Goal: Task Accomplishment & Management: Complete application form

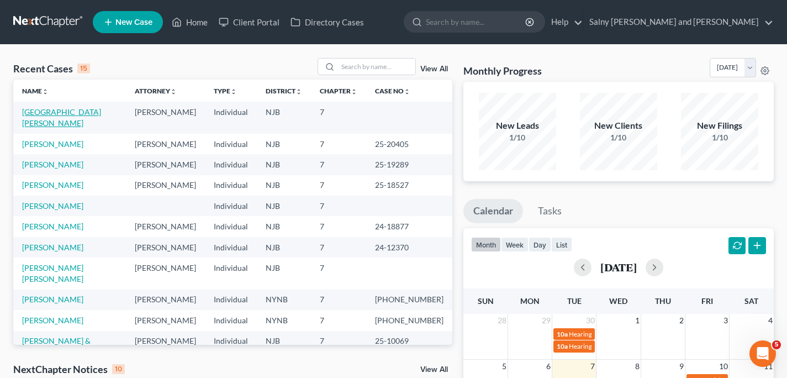
click at [38, 113] on link "[GEOGRAPHIC_DATA][PERSON_NAME]" at bounding box center [61, 117] width 79 height 20
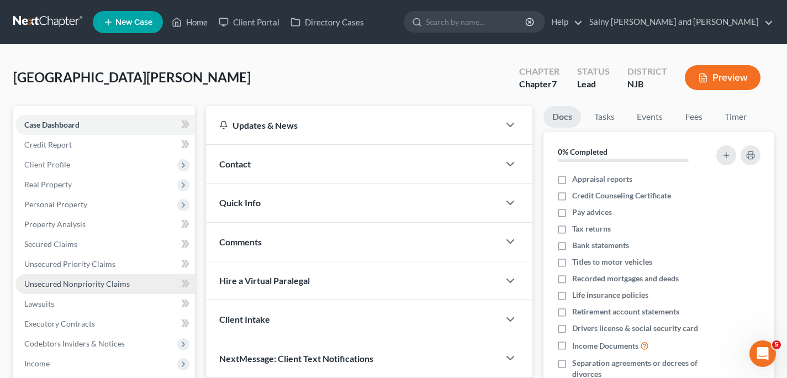
click at [80, 283] on span "Unsecured Nonpriority Claims" at bounding box center [77, 283] width 106 height 9
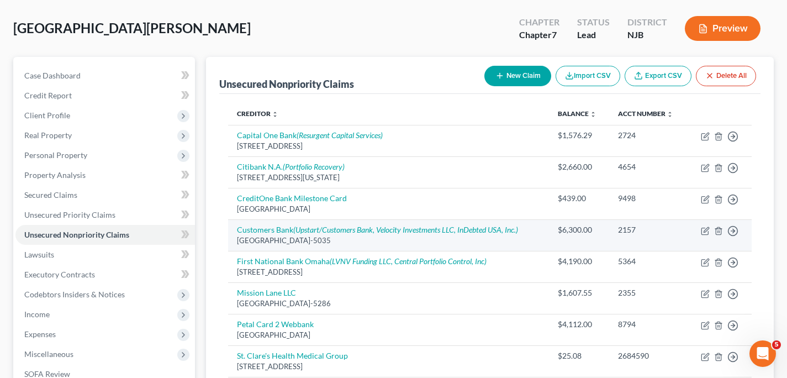
scroll to position [49, 0]
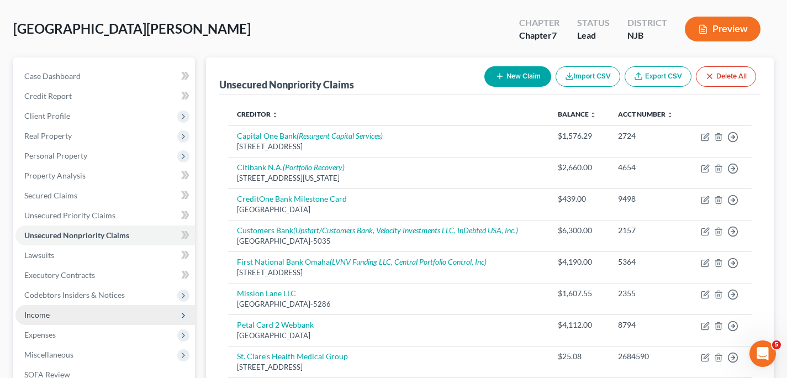
click at [83, 317] on span "Income" at bounding box center [105, 315] width 180 height 20
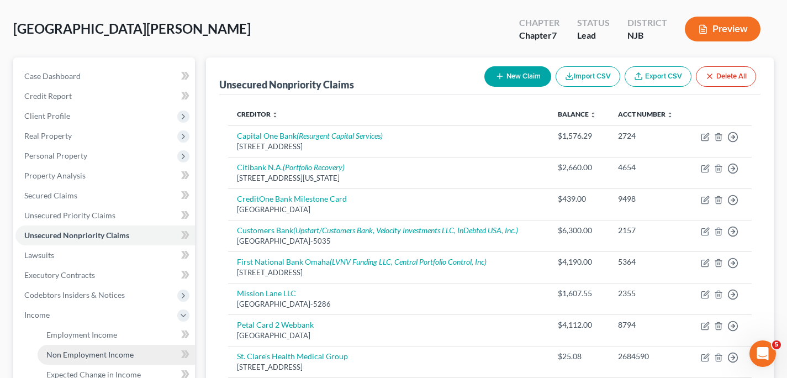
click at [86, 353] on span "Non Employment Income" at bounding box center [89, 354] width 87 height 9
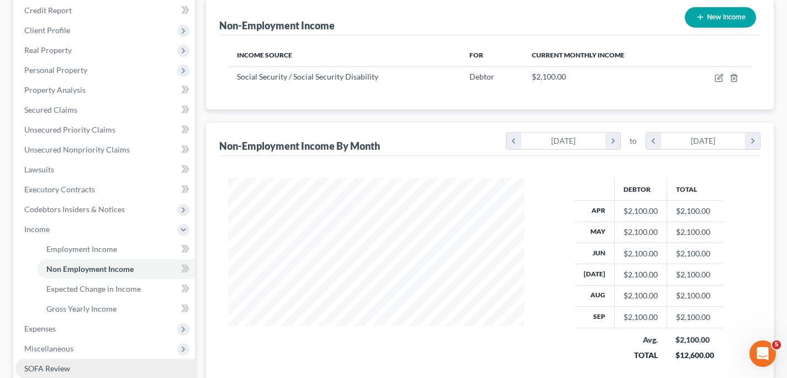
scroll to position [131, 0]
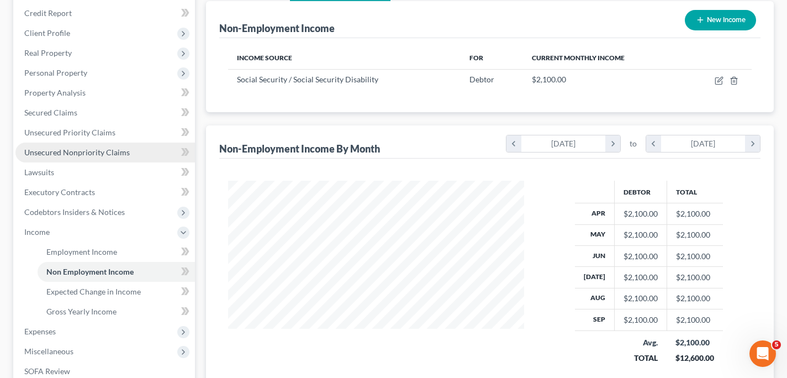
click at [71, 150] on span "Unsecured Nonpriority Claims" at bounding box center [77, 151] width 106 height 9
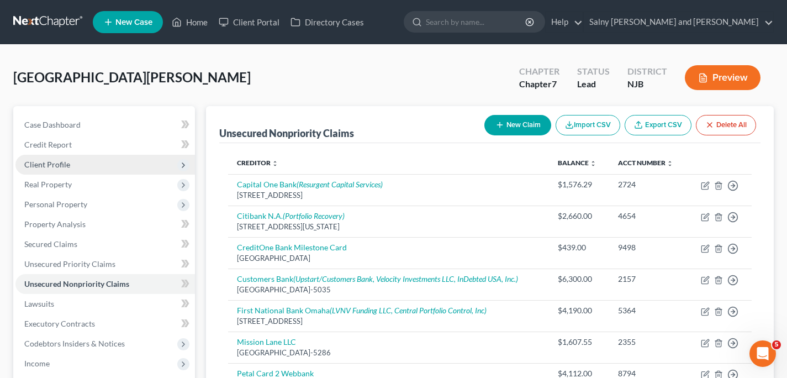
click at [80, 166] on span "Client Profile" at bounding box center [105, 165] width 180 height 20
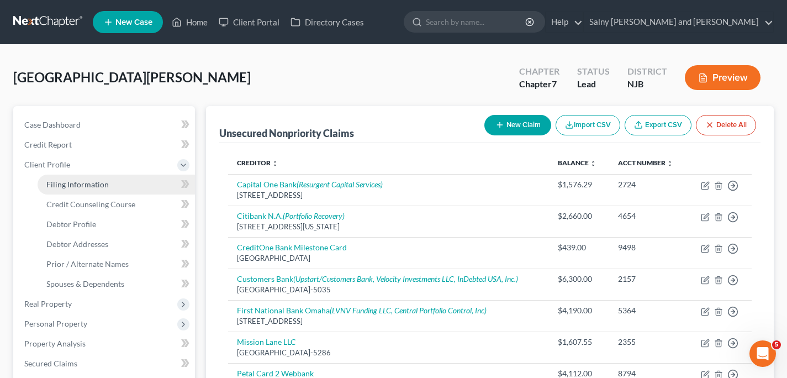
click at [85, 185] on span "Filing Information" at bounding box center [77, 184] width 62 height 9
select select "1"
select select "0"
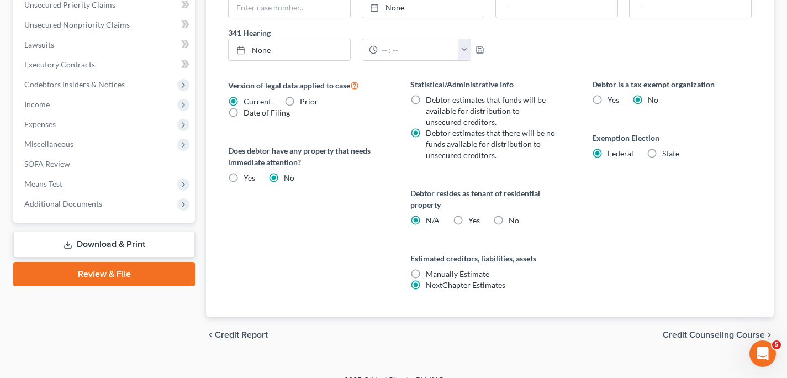
scroll to position [394, 0]
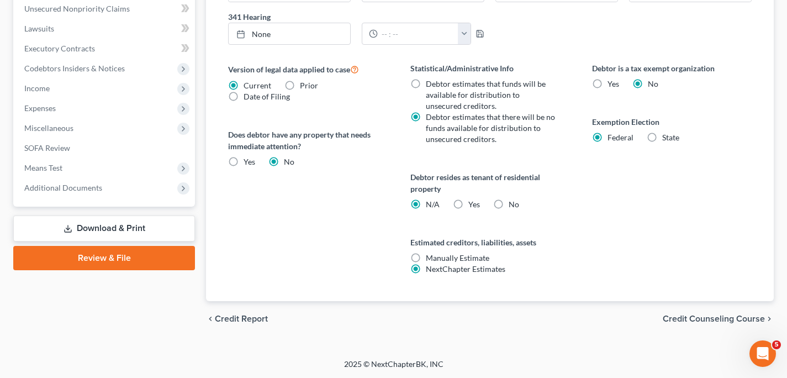
click at [681, 320] on span "Credit Counseling Course" at bounding box center [714, 318] width 102 height 9
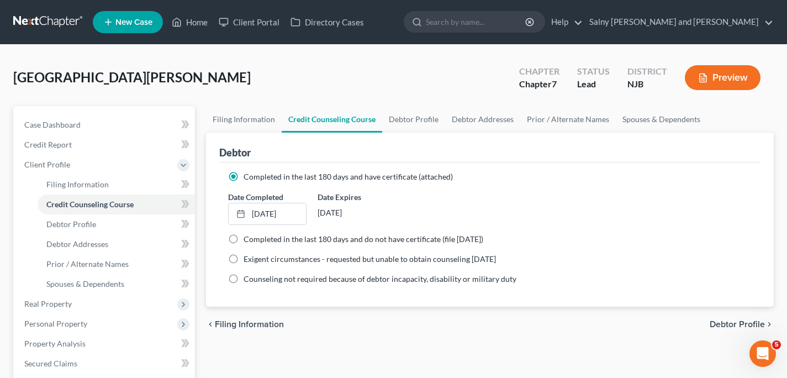
click at [735, 321] on span "Debtor Profile" at bounding box center [737, 324] width 55 height 9
select select "3"
select select "0"
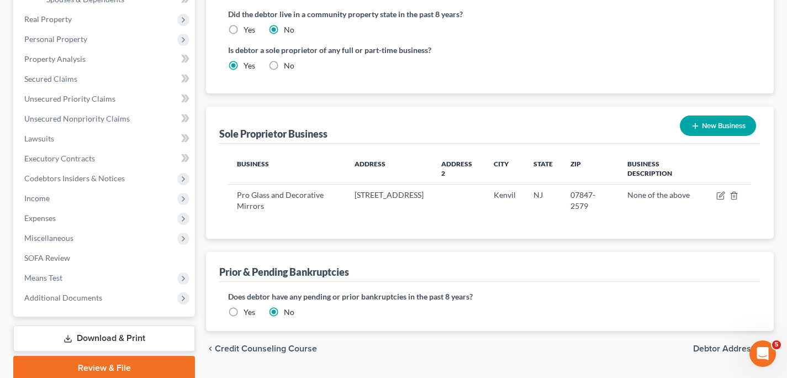
scroll to position [286, 0]
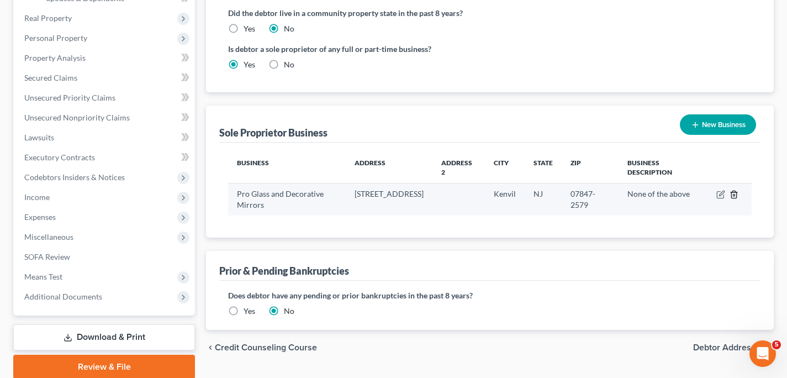
click at [734, 195] on icon "button" at bounding box center [734, 194] width 9 height 9
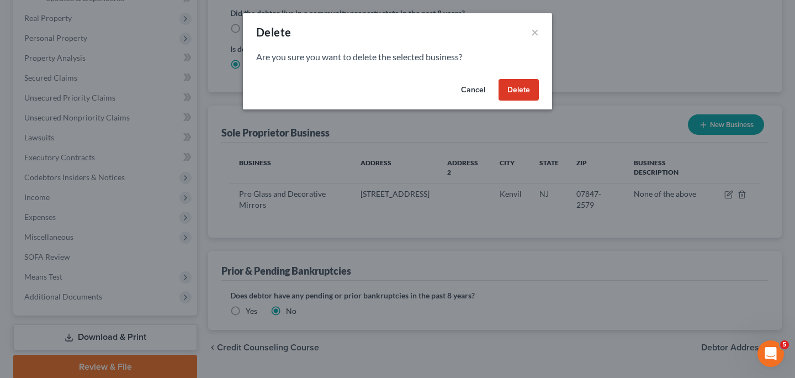
click at [527, 91] on button "Delete" at bounding box center [519, 90] width 40 height 22
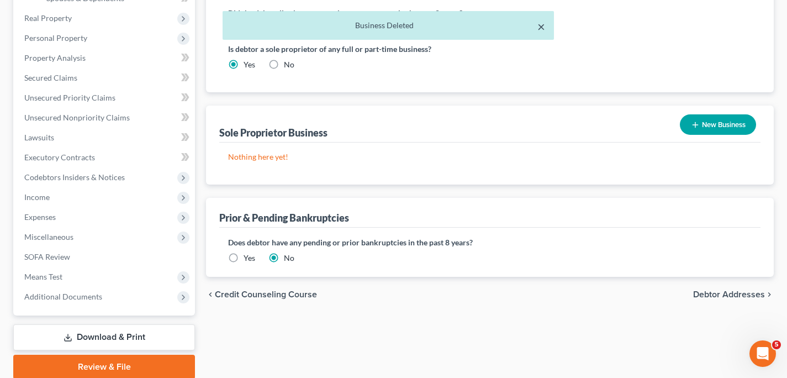
click at [542, 27] on button "×" at bounding box center [542, 26] width 8 height 13
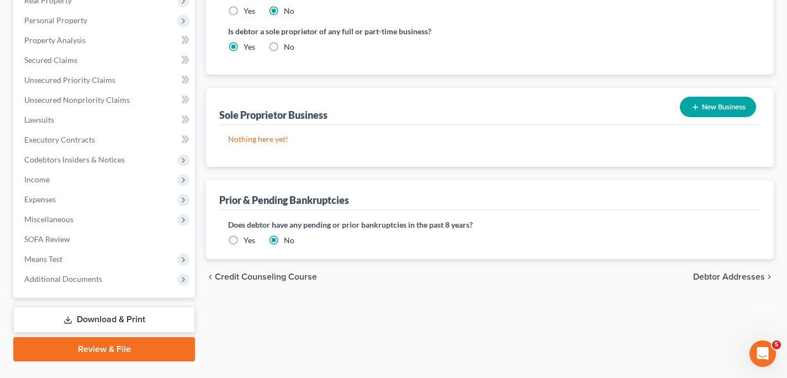
scroll to position [328, 0]
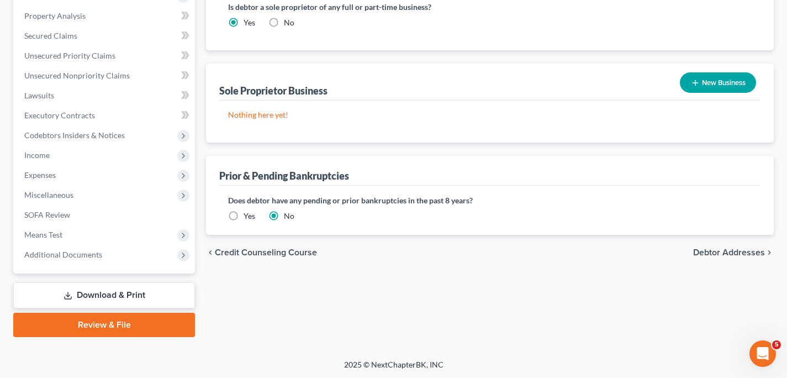
click at [706, 251] on span "Debtor Addresses" at bounding box center [729, 252] width 72 height 9
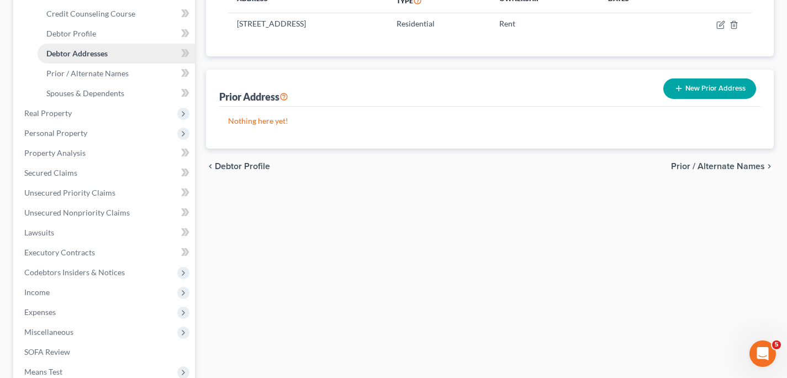
scroll to position [204, 0]
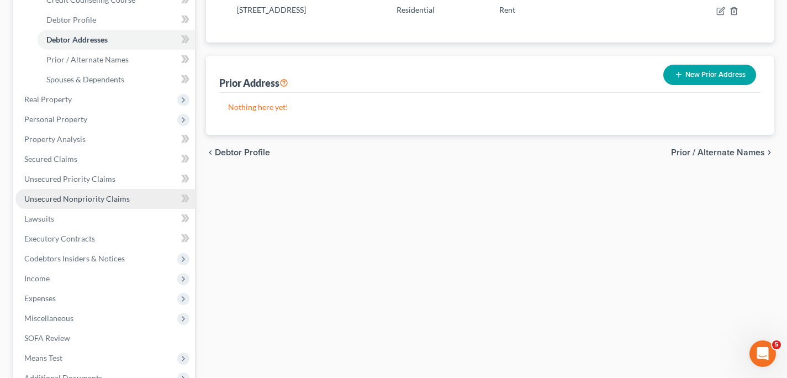
click at [73, 198] on span "Unsecured Nonpriority Claims" at bounding box center [77, 198] width 106 height 9
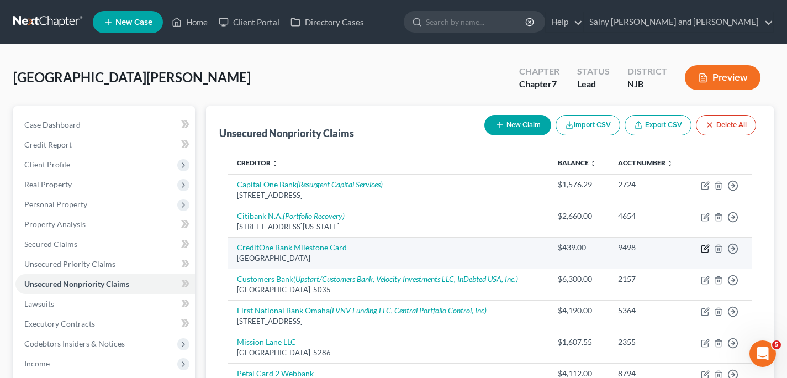
click at [705, 249] on icon "button" at bounding box center [706, 247] width 5 height 5
select select "4"
select select "2"
select select "0"
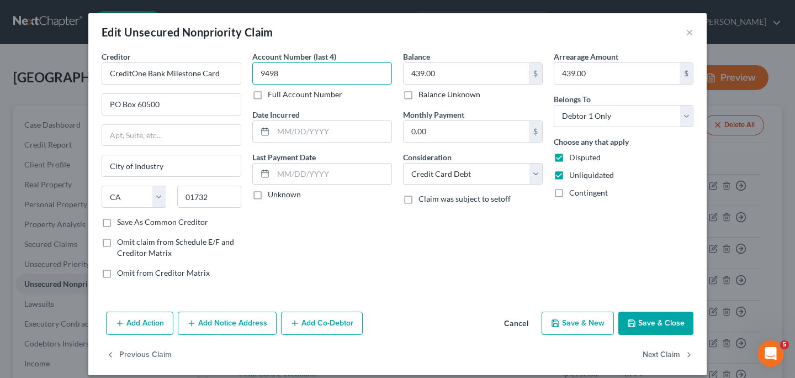
click at [292, 73] on input "9498" at bounding box center [322, 73] width 140 height 22
type input "9578"
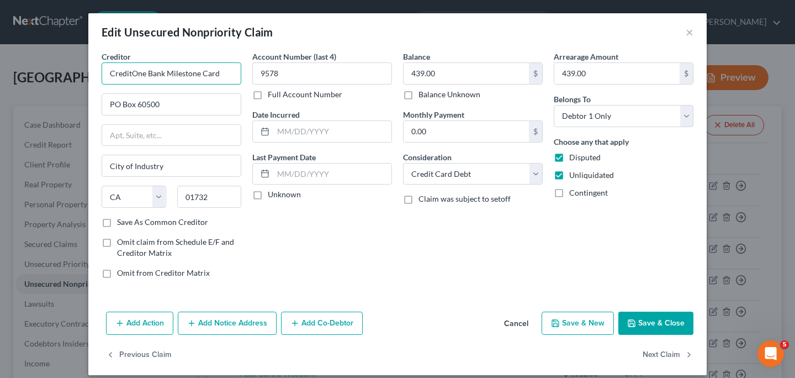
click at [218, 73] on input "CreditOne Bank Milestone Card" at bounding box center [172, 73] width 140 height 22
type input "CreditOne Bank"
click at [469, 70] on input "439.00" at bounding box center [466, 73] width 125 height 21
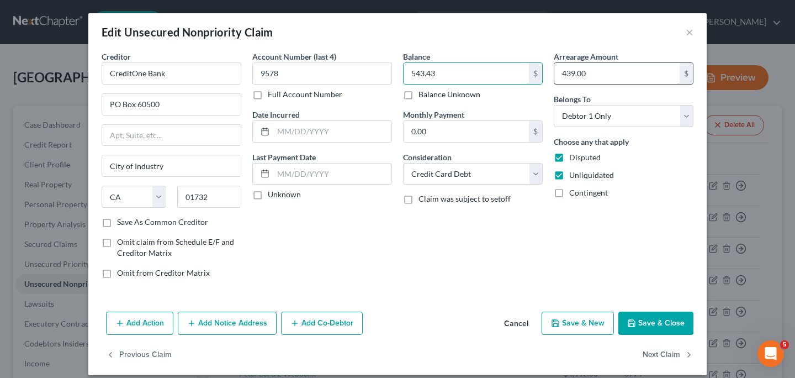
type input "543.43"
click at [618, 74] on input "439.00" at bounding box center [617, 73] width 125 height 21
type input "543.43"
click at [632, 324] on icon "button" at bounding box center [632, 323] width 7 height 7
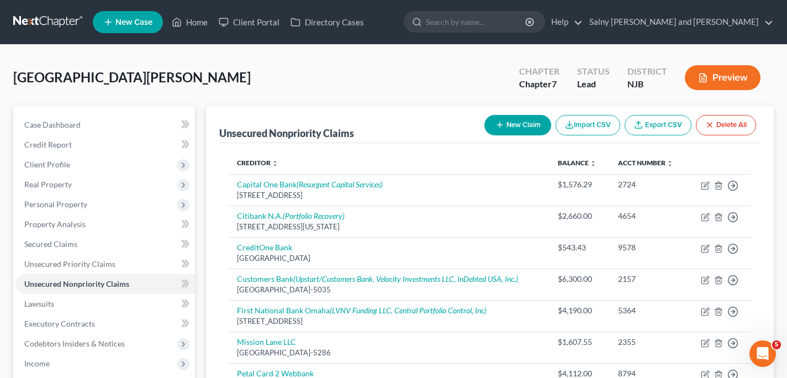
click at [515, 124] on button "New Claim" at bounding box center [517, 125] width 67 height 20
select select "0"
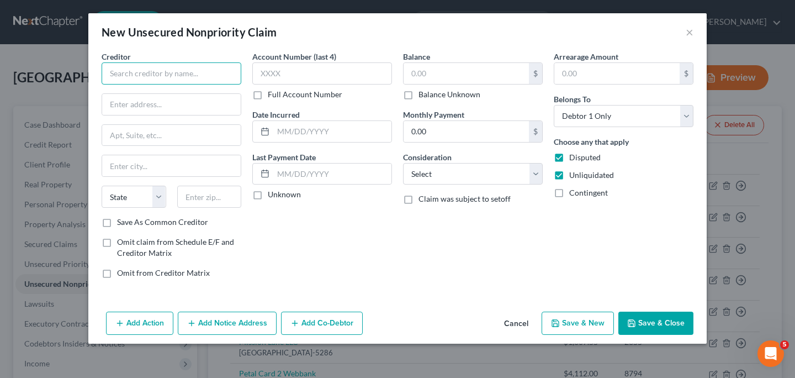
click at [178, 76] on input "text" at bounding box center [172, 73] width 140 height 22
type input "Concora Credit (Milestone)"
click at [178, 108] on input "text" at bounding box center [171, 104] width 139 height 21
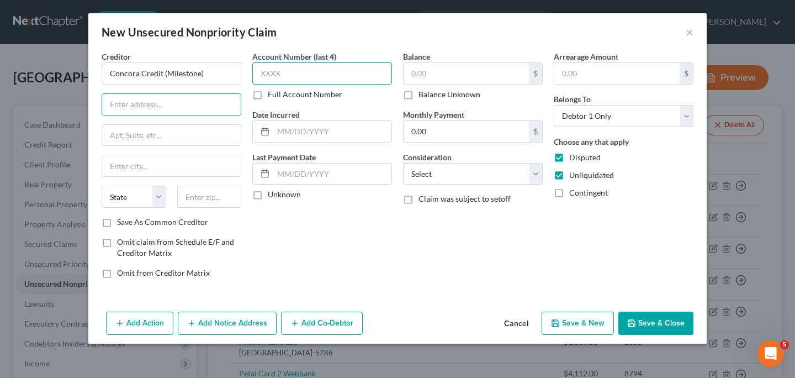
click at [304, 76] on input "text" at bounding box center [322, 73] width 140 height 22
type input "9498"
click at [445, 75] on input "text" at bounding box center [466, 73] width 125 height 21
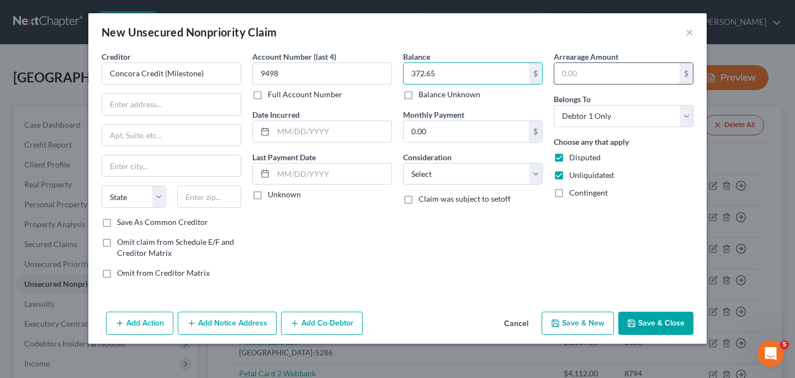
type input "372.65"
click at [583, 75] on input "text" at bounding box center [617, 73] width 125 height 21
type input "372.65"
click at [537, 176] on select "Select Cable / Satellite Services Collection Agency Credit Card Debt Debt Couns…" at bounding box center [473, 174] width 140 height 22
select select "2"
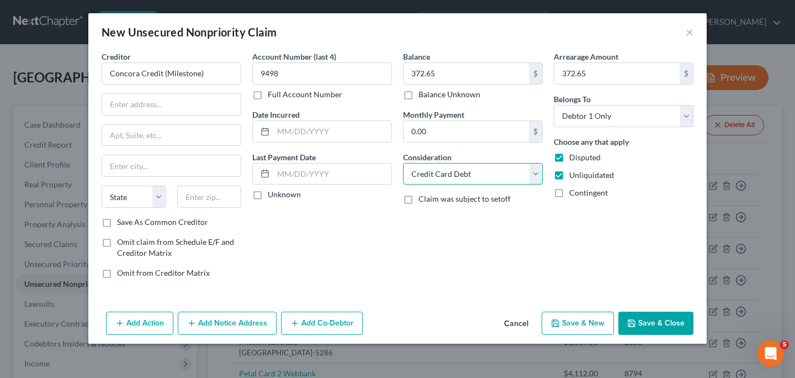
click option "Credit Card Debt" at bounding box center [0, 0] width 0 height 0
click at [184, 107] on input "text" at bounding box center [171, 104] width 139 height 21
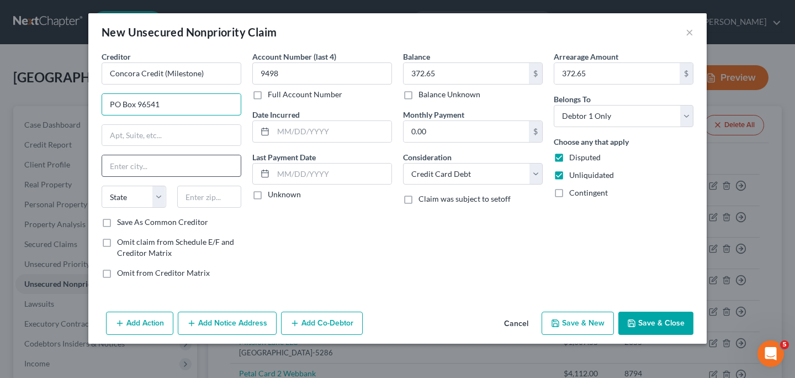
type input "PO Box 96541"
click at [185, 166] on input "text" at bounding box center [171, 165] width 139 height 21
type input "Charlotte"
select select "28"
type input "28296"
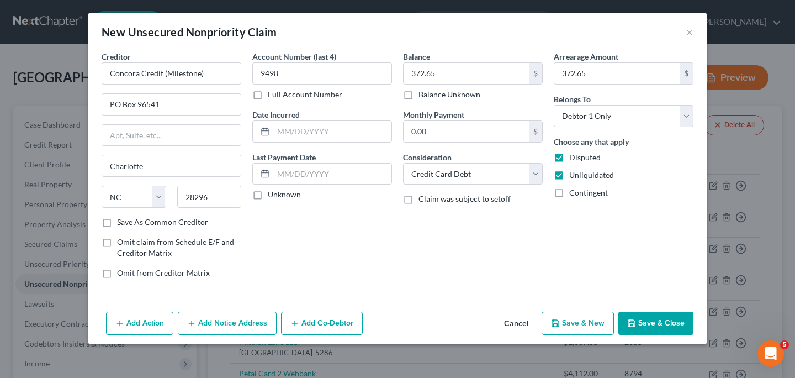
click at [655, 324] on button "Save & Close" at bounding box center [656, 323] width 75 height 23
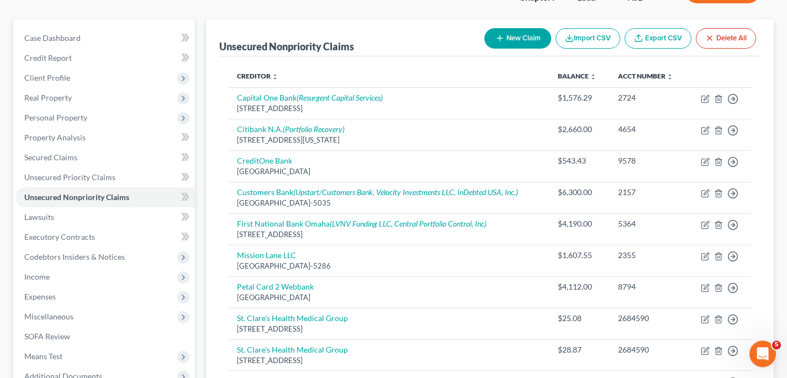
scroll to position [88, 0]
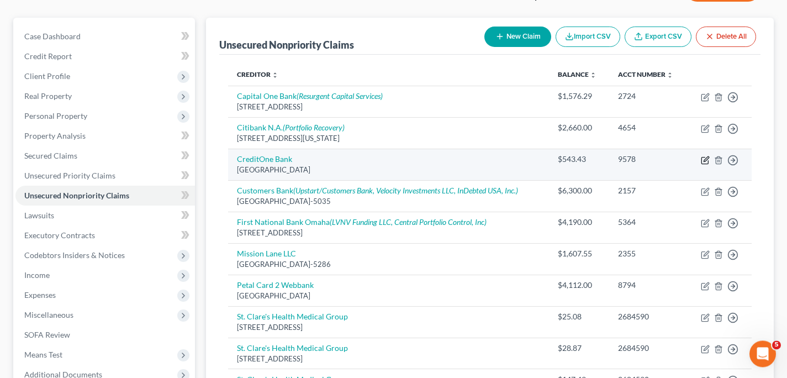
click at [706, 160] on icon "button" at bounding box center [705, 160] width 9 height 9
select select "4"
select select "2"
select select "0"
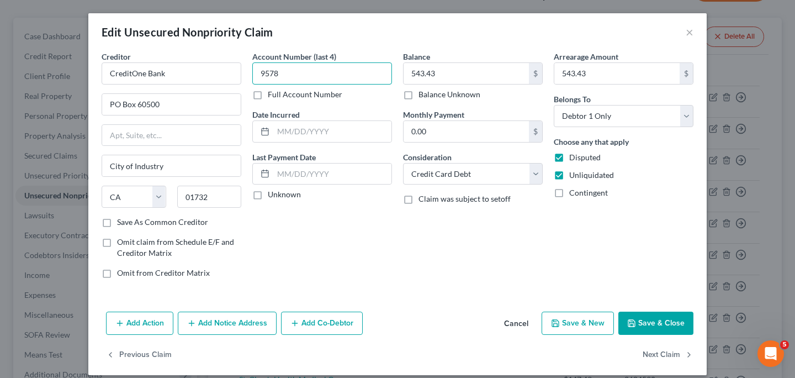
click at [346, 70] on input "9578" at bounding box center [322, 73] width 140 height 22
type input "9758"
click at [668, 324] on button "Save & Close" at bounding box center [656, 323] width 75 height 23
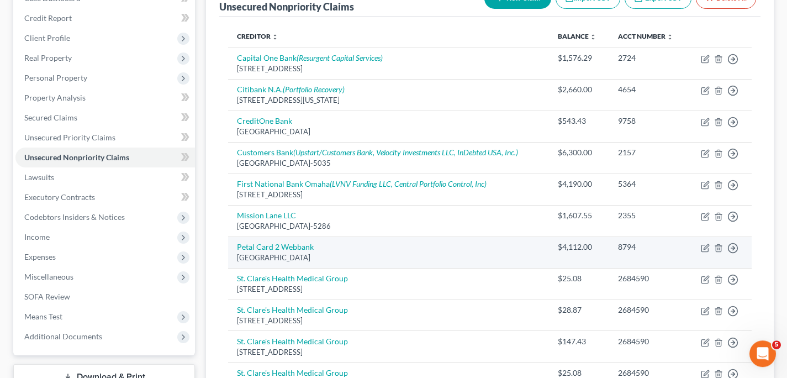
scroll to position [0, 0]
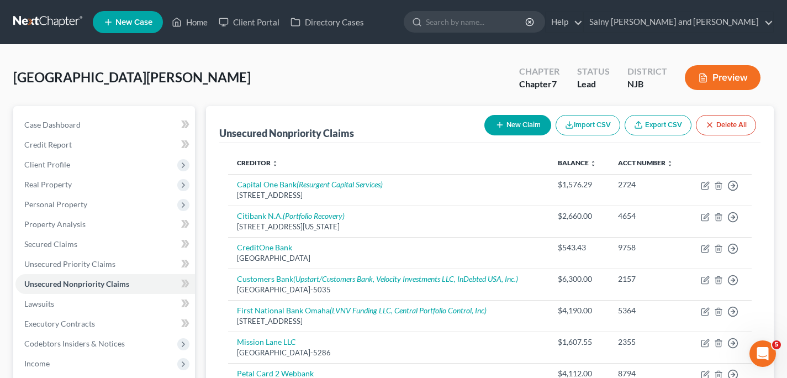
click at [517, 128] on button "New Claim" at bounding box center [517, 125] width 67 height 20
select select "0"
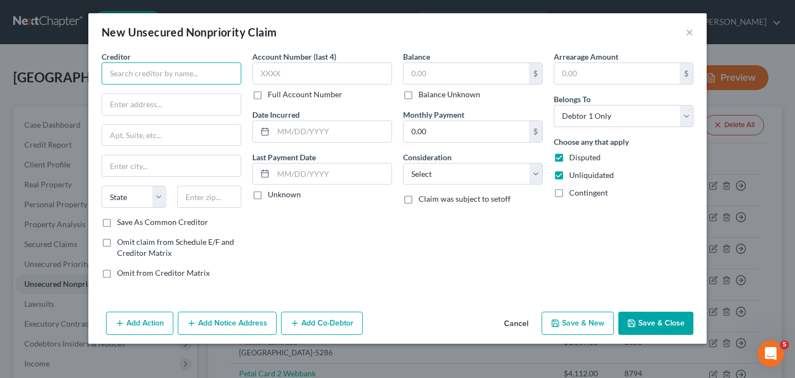
click at [190, 71] on input "text" at bounding box center [172, 73] width 140 height 22
type input "Capital One Quicksilver"
type input "PO Box 30285"
type input "[GEOGRAPHIC_DATA]"
select select "46"
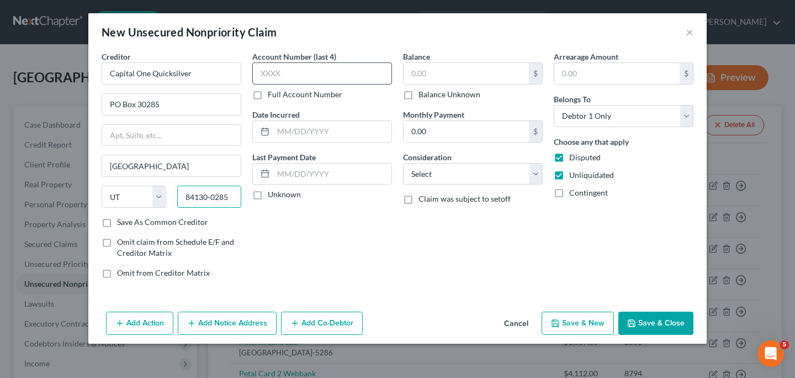
type input "84130-0285"
click at [289, 77] on input "text" at bounding box center [322, 73] width 140 height 22
type input "7117"
click at [429, 77] on input "text" at bounding box center [466, 73] width 125 height 21
type input "10.24"
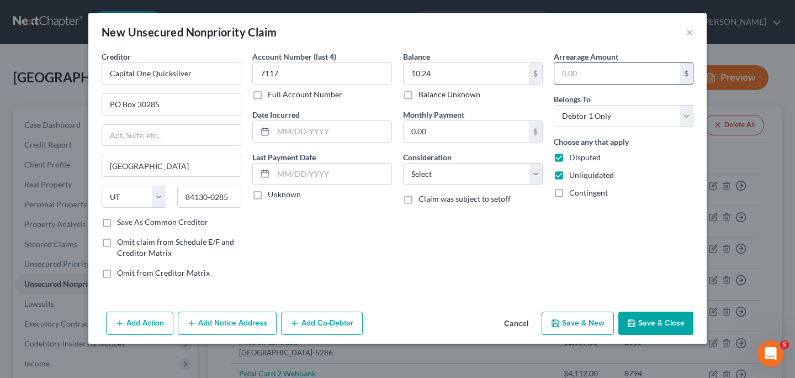
click at [580, 75] on input "text" at bounding box center [617, 73] width 125 height 21
type input "10.24"
click at [538, 176] on select "Select Cable / Satellite Services Collection Agency Credit Card Debt Debt Couns…" at bounding box center [473, 174] width 140 height 22
select select "2"
click option "Credit Card Debt" at bounding box center [0, 0] width 0 height 0
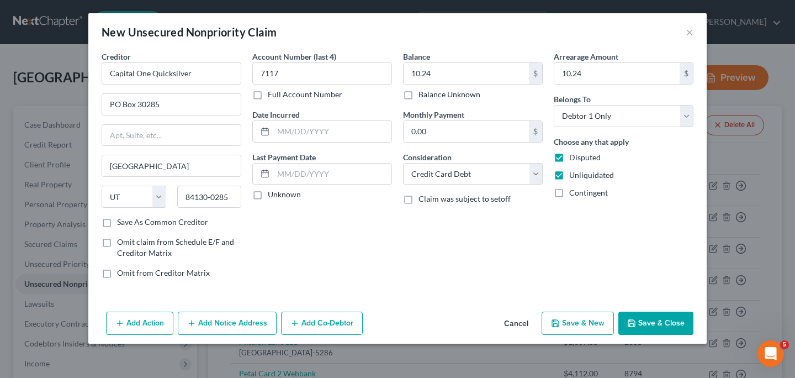
click at [642, 324] on button "Save & Close" at bounding box center [656, 323] width 75 height 23
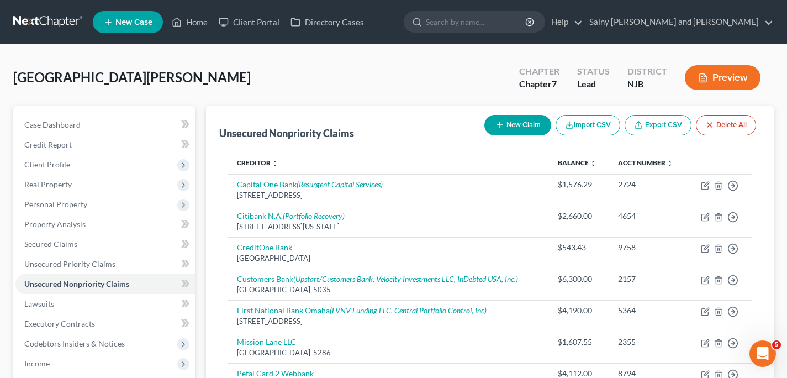
click at [505, 125] on button "New Claim" at bounding box center [517, 125] width 67 height 20
select select "0"
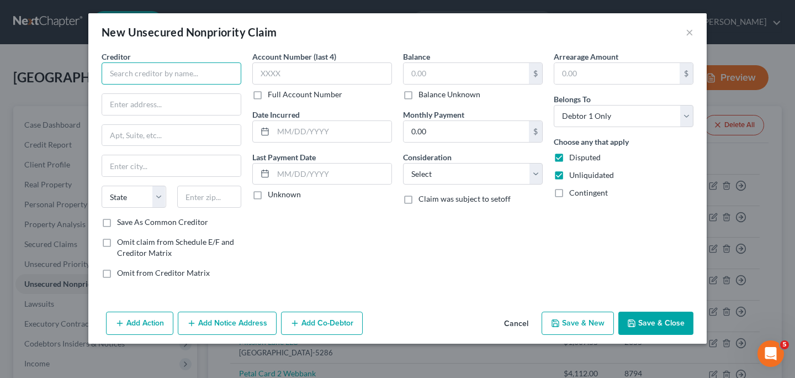
click at [206, 76] on input "text" at bounding box center [172, 73] width 140 height 22
type input "Home Depot Consumer Credit Card"
type input "PO Box 70600"
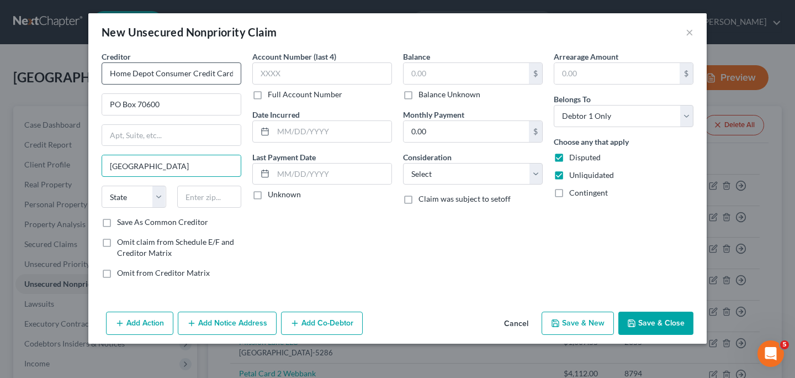
type input "[GEOGRAPHIC_DATA]"
select select "39"
type input "19176-0600"
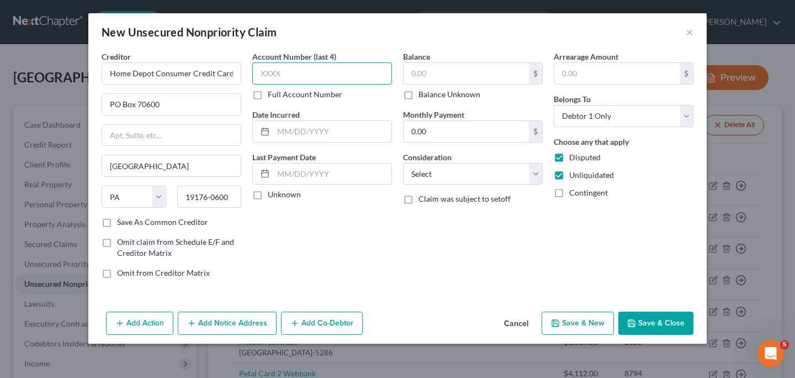
click at [299, 68] on input "text" at bounding box center [322, 73] width 140 height 22
type input "3276"
click at [474, 73] on input "text" at bounding box center [466, 73] width 125 height 21
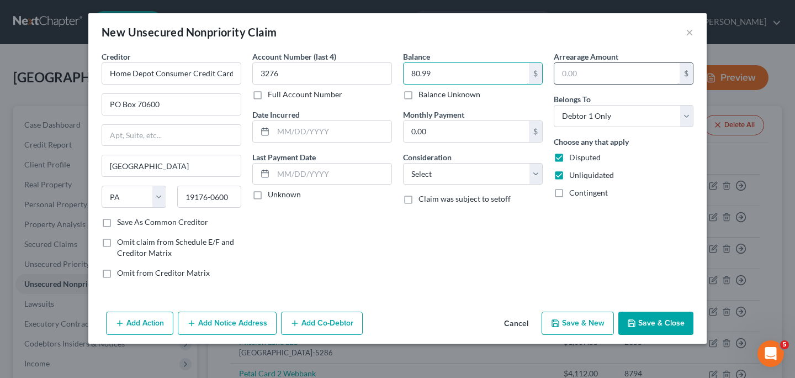
type input "80.99"
click at [615, 80] on input "text" at bounding box center [617, 73] width 125 height 21
type input "80.99"
click at [537, 171] on select "Select Cable / Satellite Services Collection Agency Credit Card Debt Debt Couns…" at bounding box center [473, 174] width 140 height 22
select select "2"
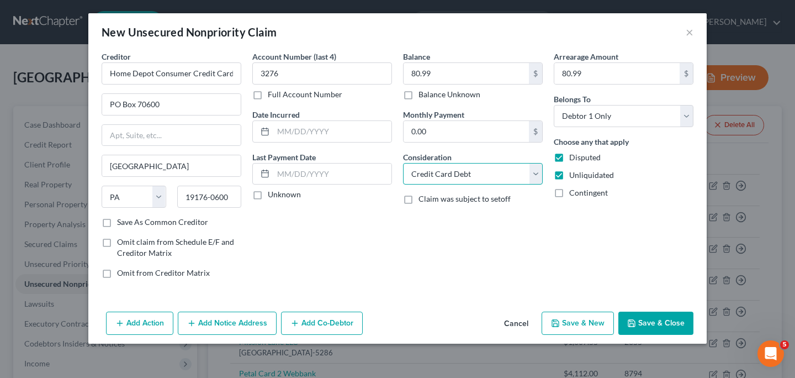
click option "Credit Card Debt" at bounding box center [0, 0] width 0 height 0
click at [655, 324] on button "Save & Close" at bounding box center [656, 323] width 75 height 23
